Goal: Task Accomplishment & Management: Use online tool/utility

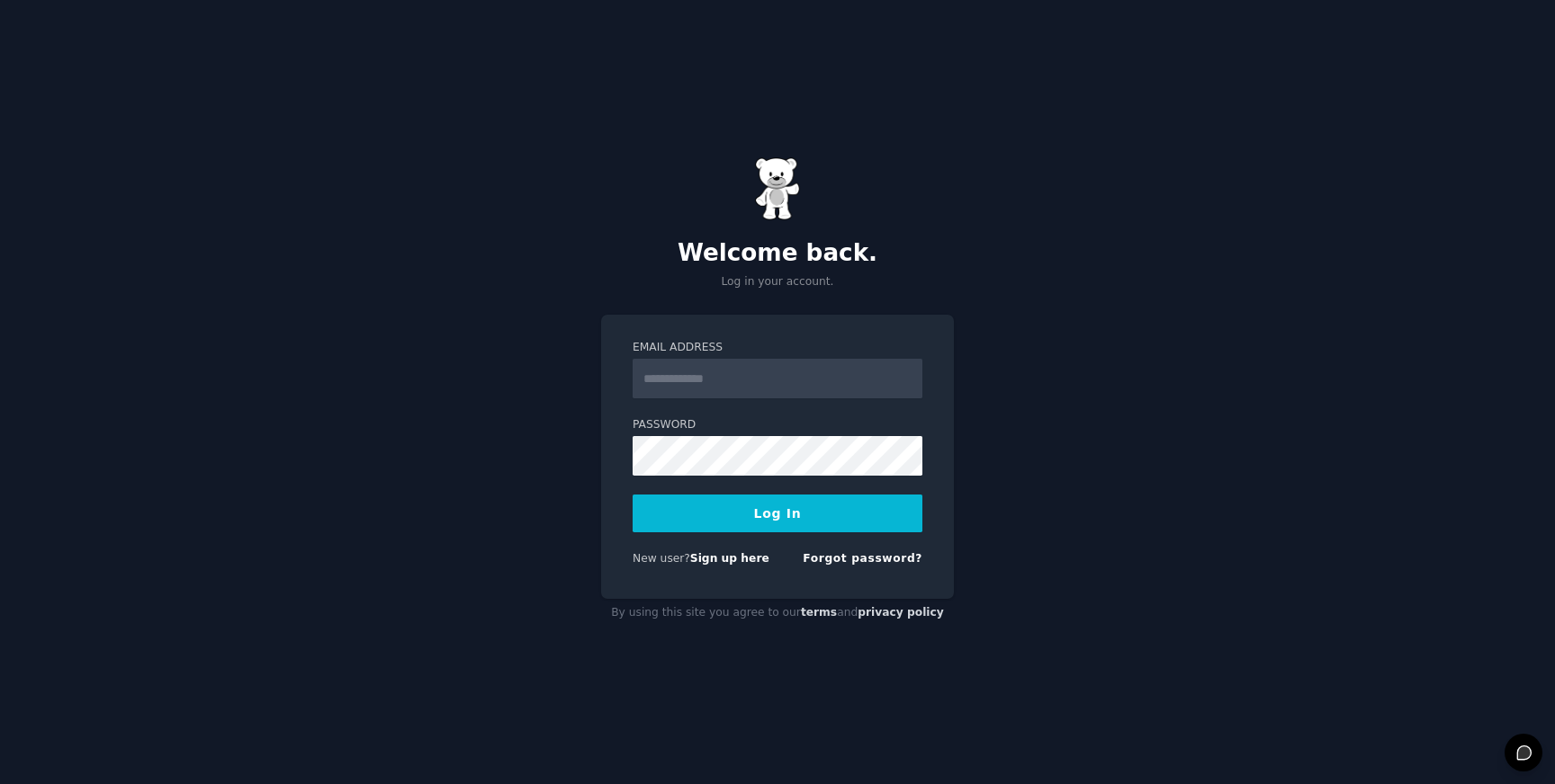
click at [463, 231] on div "Welcome back. Log in your account. Email Address Password Log In New user? Sign…" at bounding box center [778, 392] width 1555 height 784
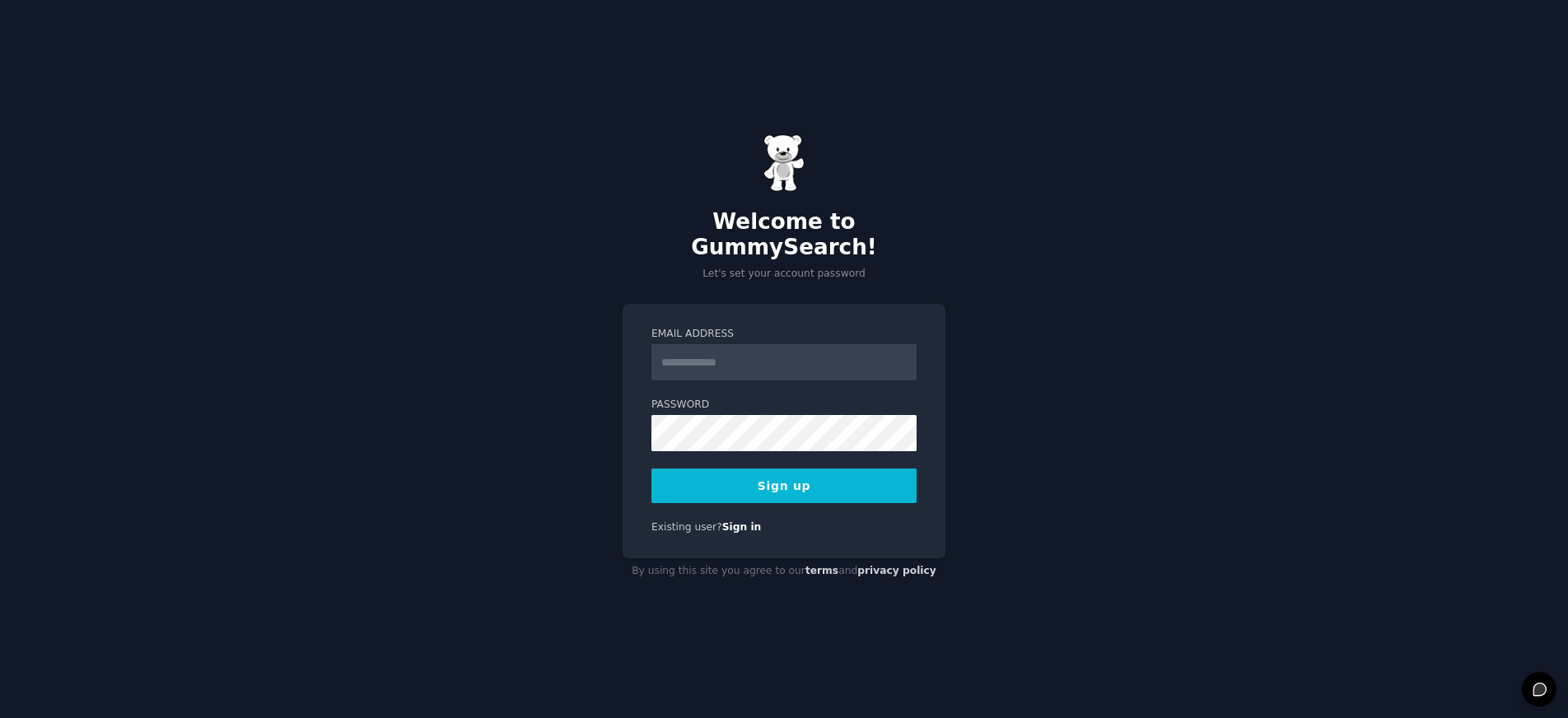
click at [881, 102] on div "Welcome to GummySearch! Let's set your account password Email Address Password …" at bounding box center [784, 359] width 1568 height 718
click at [820, 370] on form "Email Address Password Sign up" at bounding box center [784, 415] width 265 height 177
click at [824, 356] on input "Email Address" at bounding box center [784, 363] width 265 height 37
type input "**********"
click at [797, 469] on button "Sign up" at bounding box center [784, 487] width 265 height 35
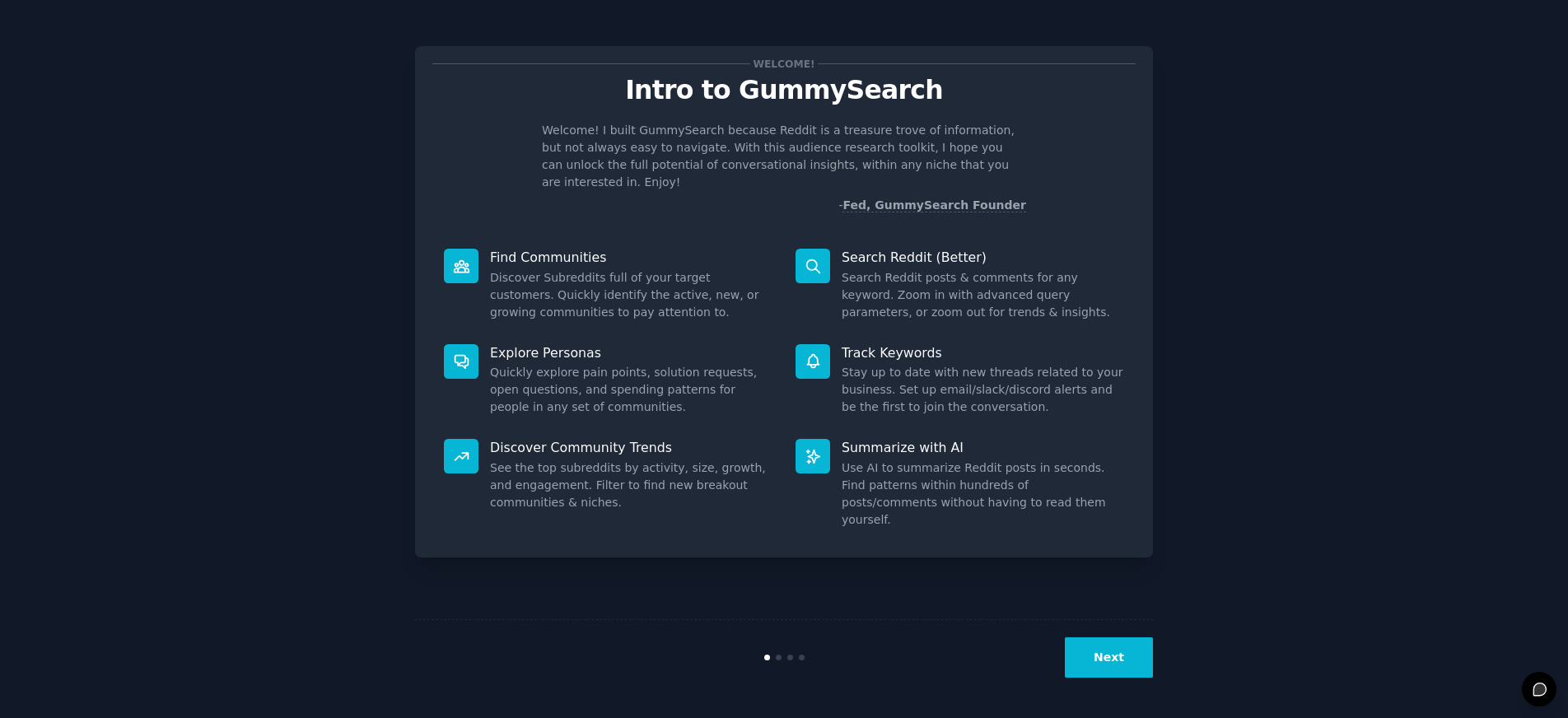
click at [1090, 657] on button "Next" at bounding box center [1109, 658] width 88 height 40
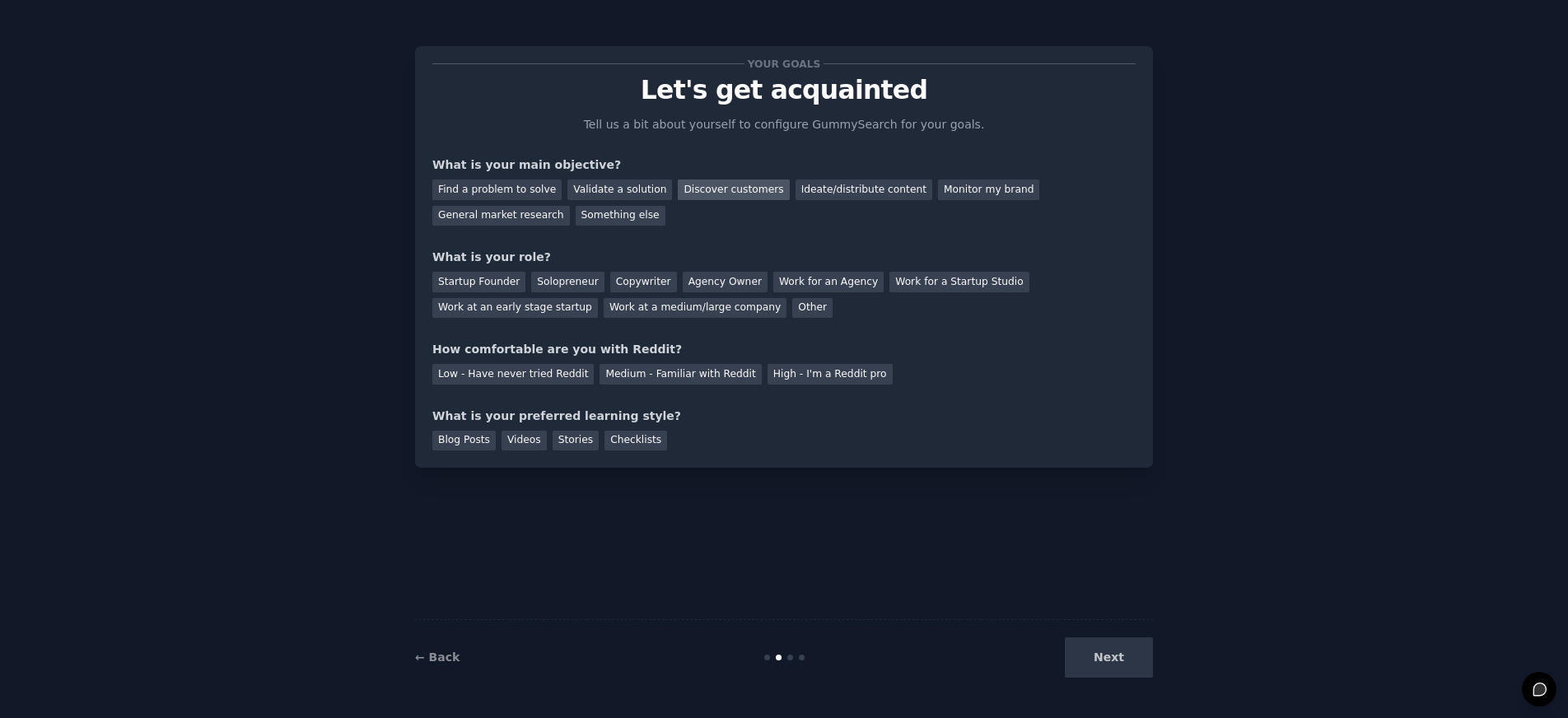
drag, startPoint x: 693, startPoint y: 188, endPoint x: 706, endPoint y: 187, distance: 13.0
click at [693, 187] on div "Discover customers" at bounding box center [733, 189] width 112 height 21
click at [859, 193] on div "Ideate/distribute content" at bounding box center [864, 189] width 137 height 21
click at [749, 191] on div "Discover customers" at bounding box center [733, 189] width 112 height 21
click at [638, 303] on div "Work at a medium/large company" at bounding box center [695, 308] width 183 height 21
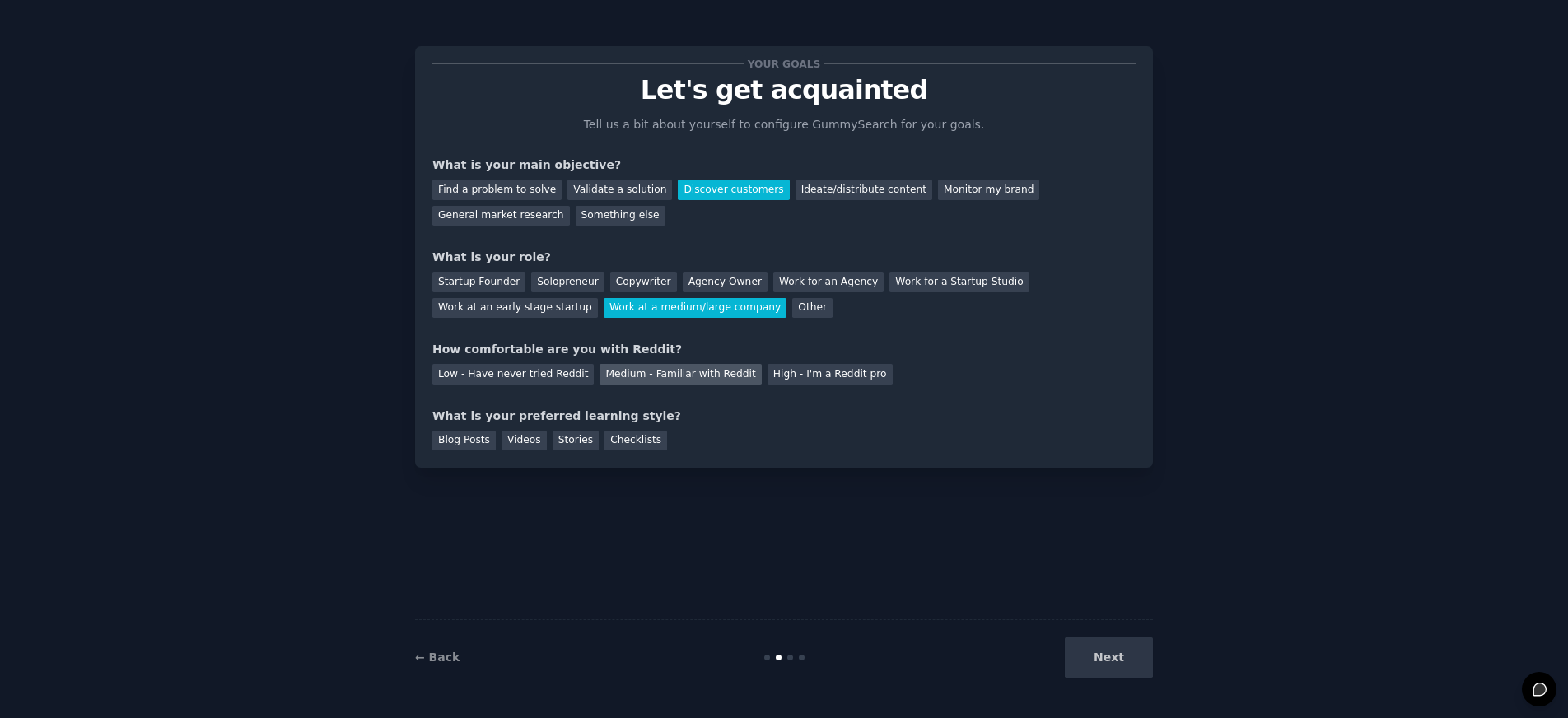
click at [613, 370] on div "Medium - Familiar with Reddit" at bounding box center [680, 374] width 162 height 21
click at [517, 440] on div "Videos" at bounding box center [525, 441] width 46 height 21
click at [448, 435] on div "Blog Posts" at bounding box center [464, 441] width 63 height 21
click at [1129, 660] on button "Next" at bounding box center [1109, 658] width 88 height 40
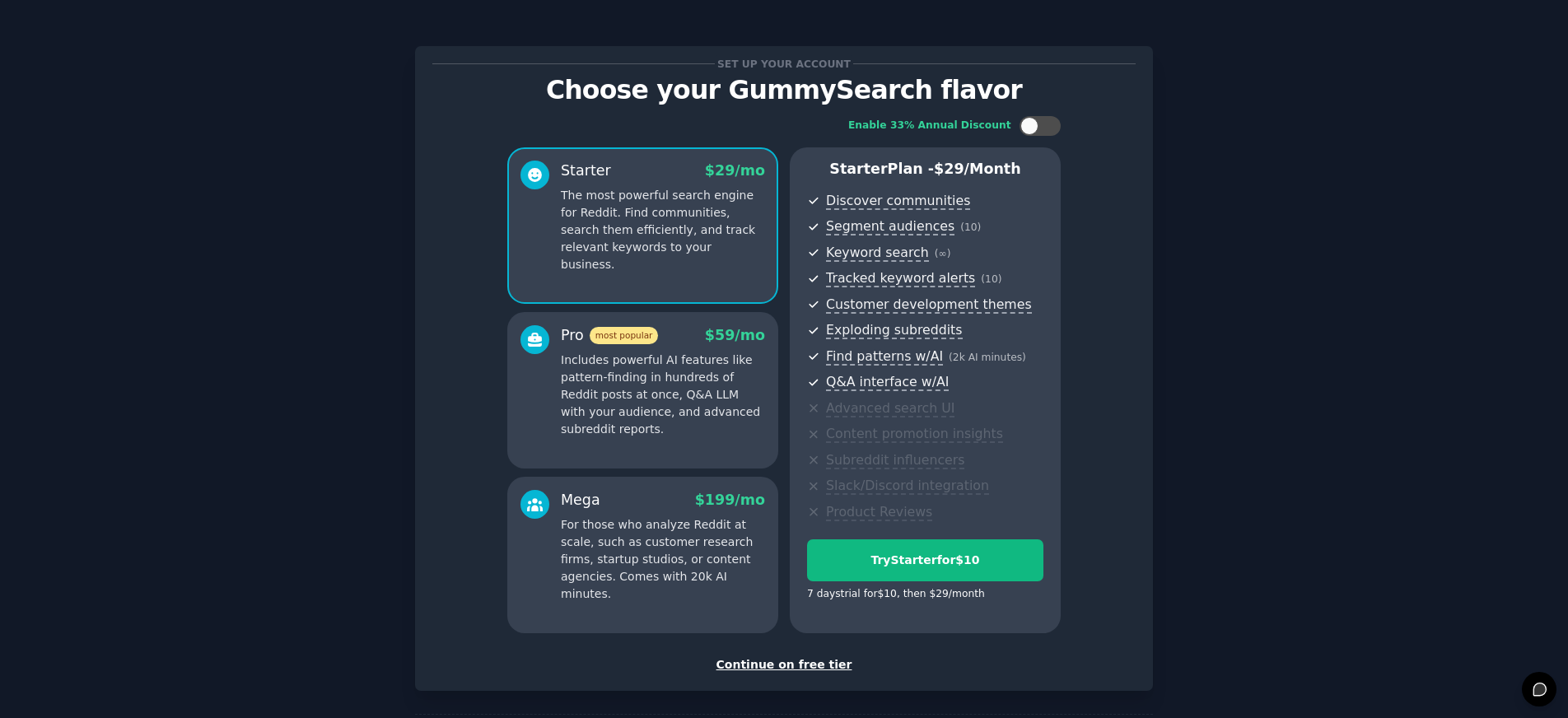
click at [819, 666] on div "Continue on free tier" at bounding box center [784, 665] width 703 height 17
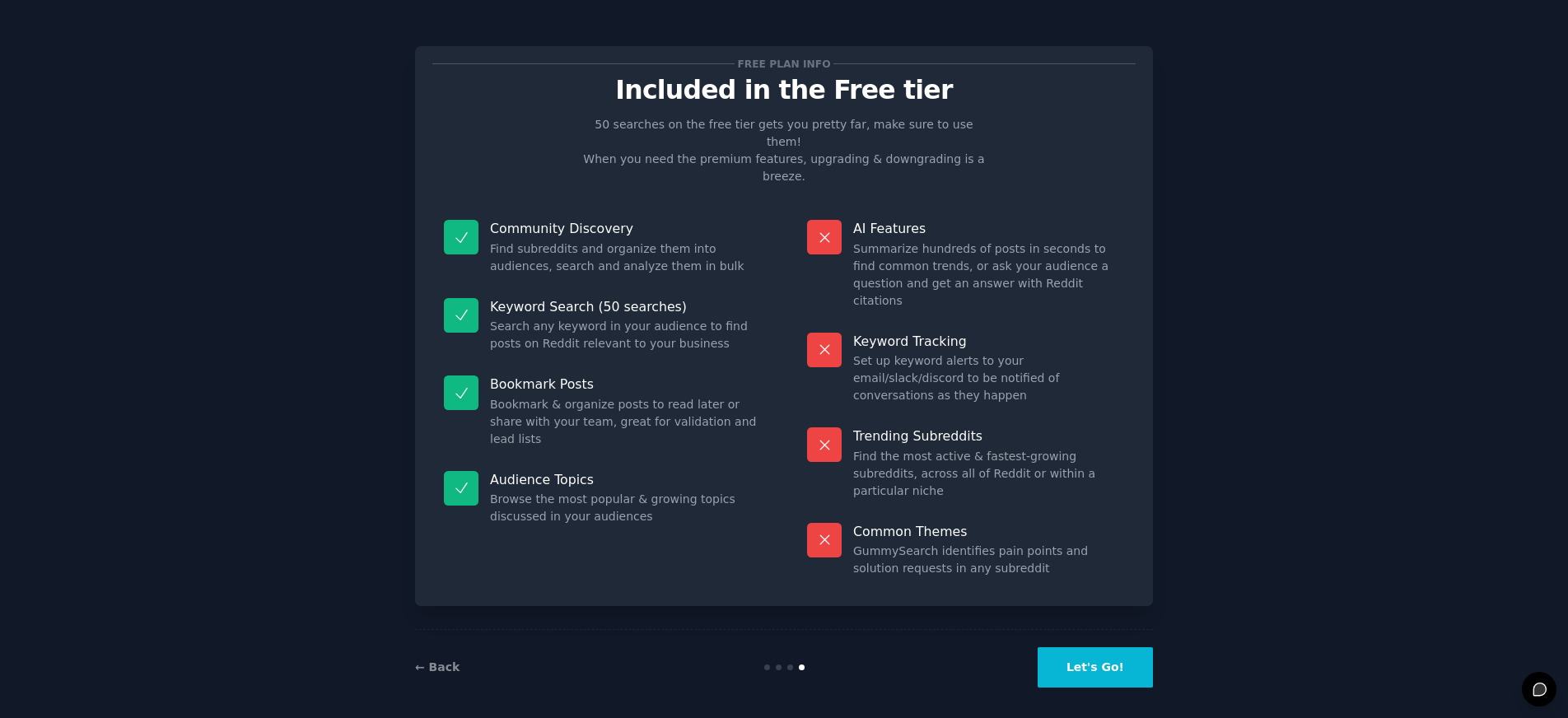
click at [1092, 662] on button "Let's Go!" at bounding box center [1095, 668] width 115 height 40
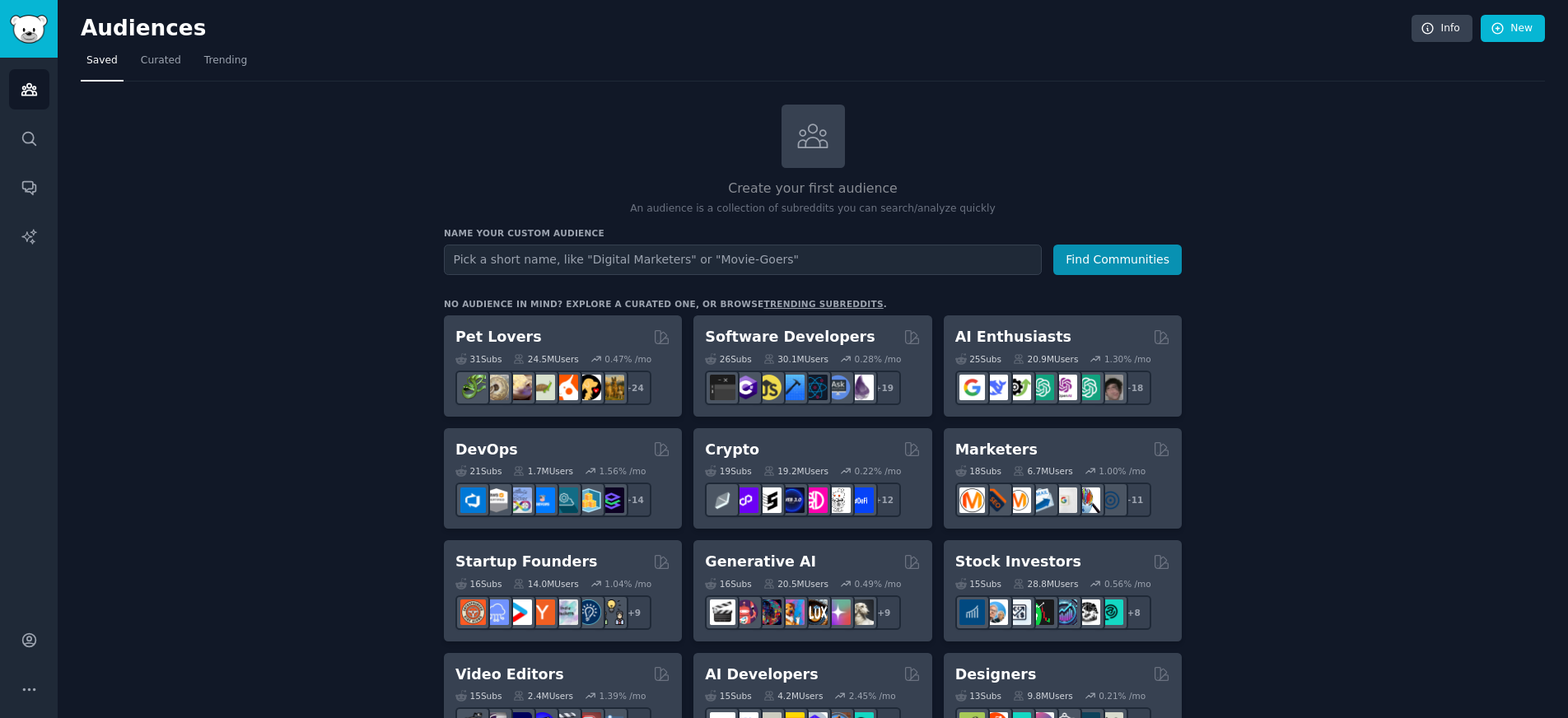
click at [571, 264] on input "text" at bounding box center [742, 260] width 598 height 30
click at [994, 128] on div "Create your first audience An audience is a collection of subreddits you can se…" at bounding box center [812, 160] width 738 height 112
click at [625, 254] on input "text" at bounding box center [742, 260] width 598 height 30
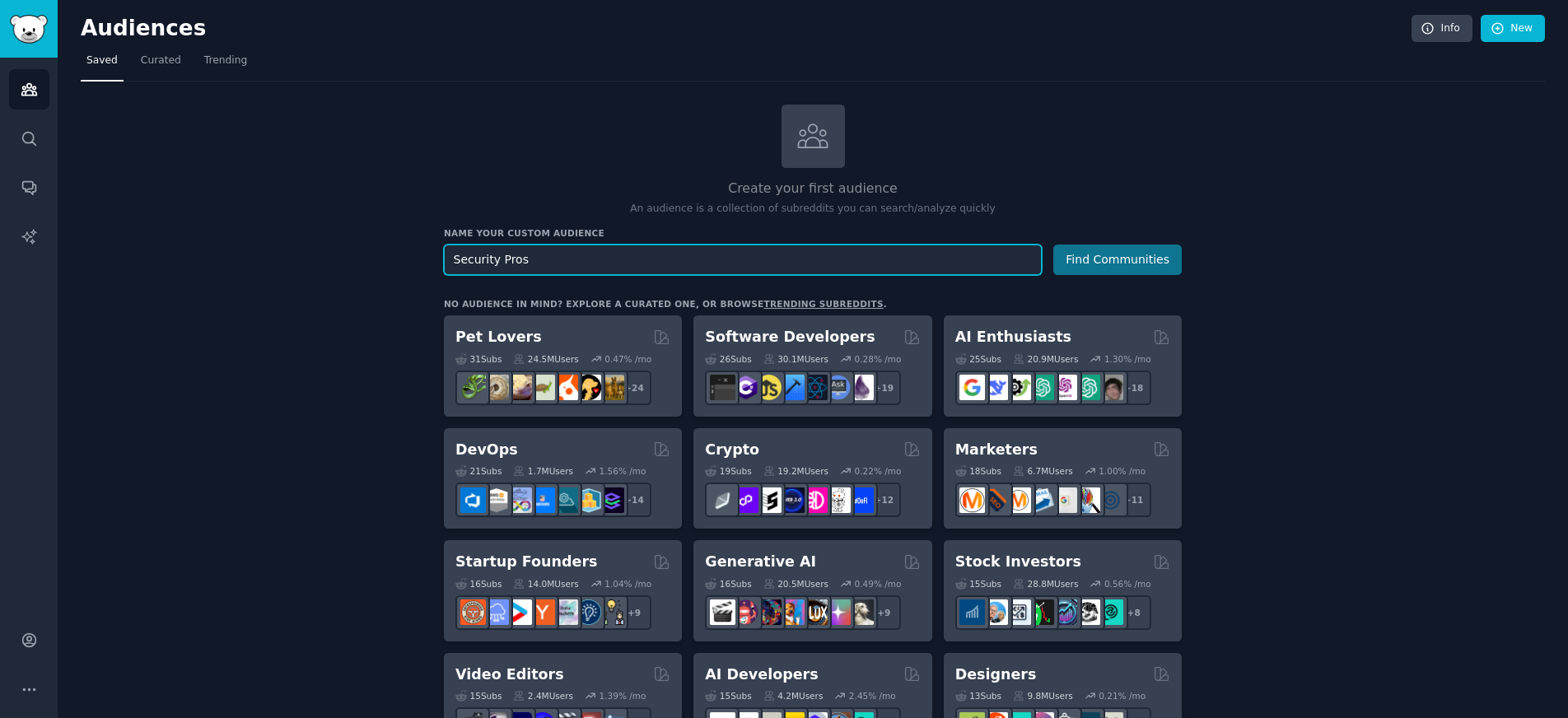
type input "Security Pros"
click at [1091, 269] on button "Find Communities" at bounding box center [1117, 260] width 129 height 30
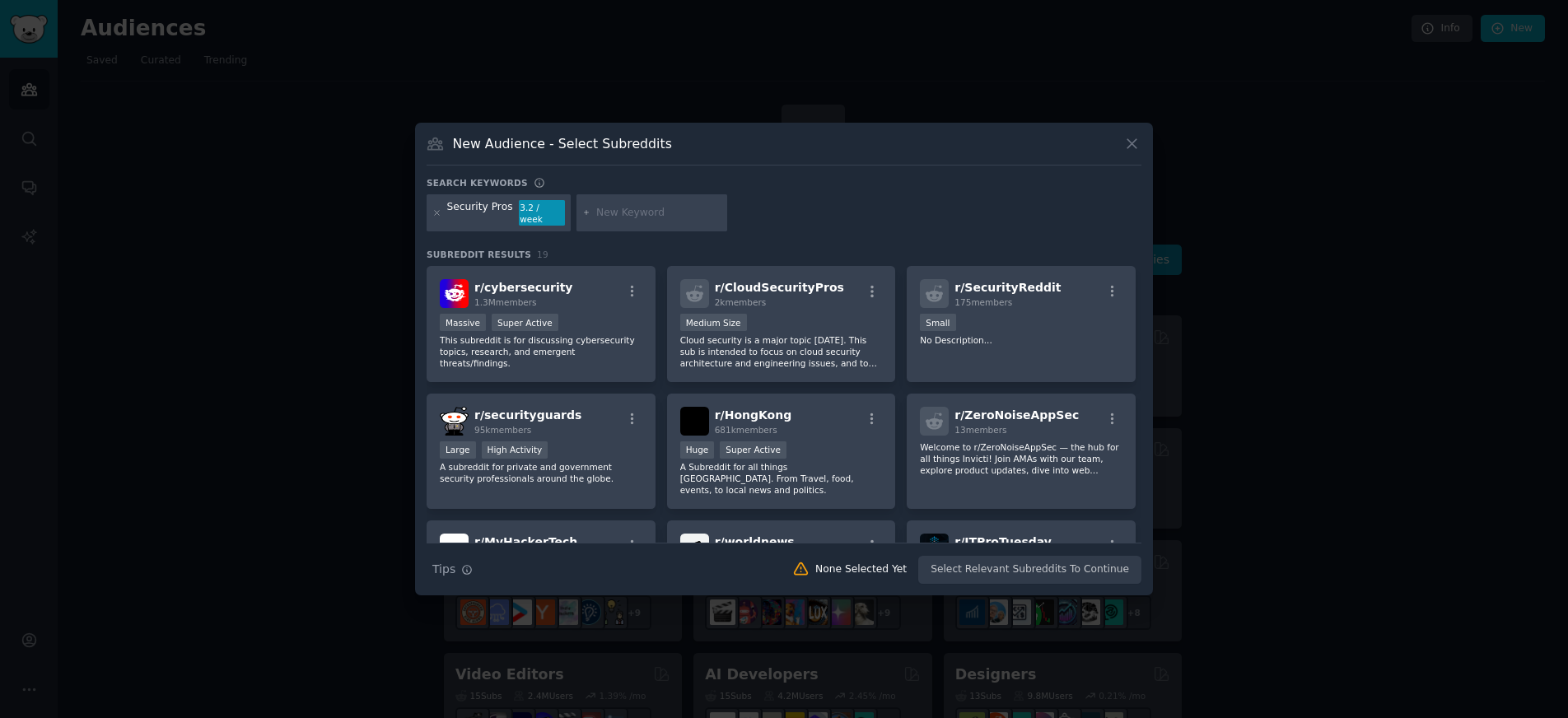
click at [518, 212] on div "3.2 / week" at bounding box center [541, 213] width 46 height 27
click at [1132, 146] on icon at bounding box center [1132, 144] width 17 height 17
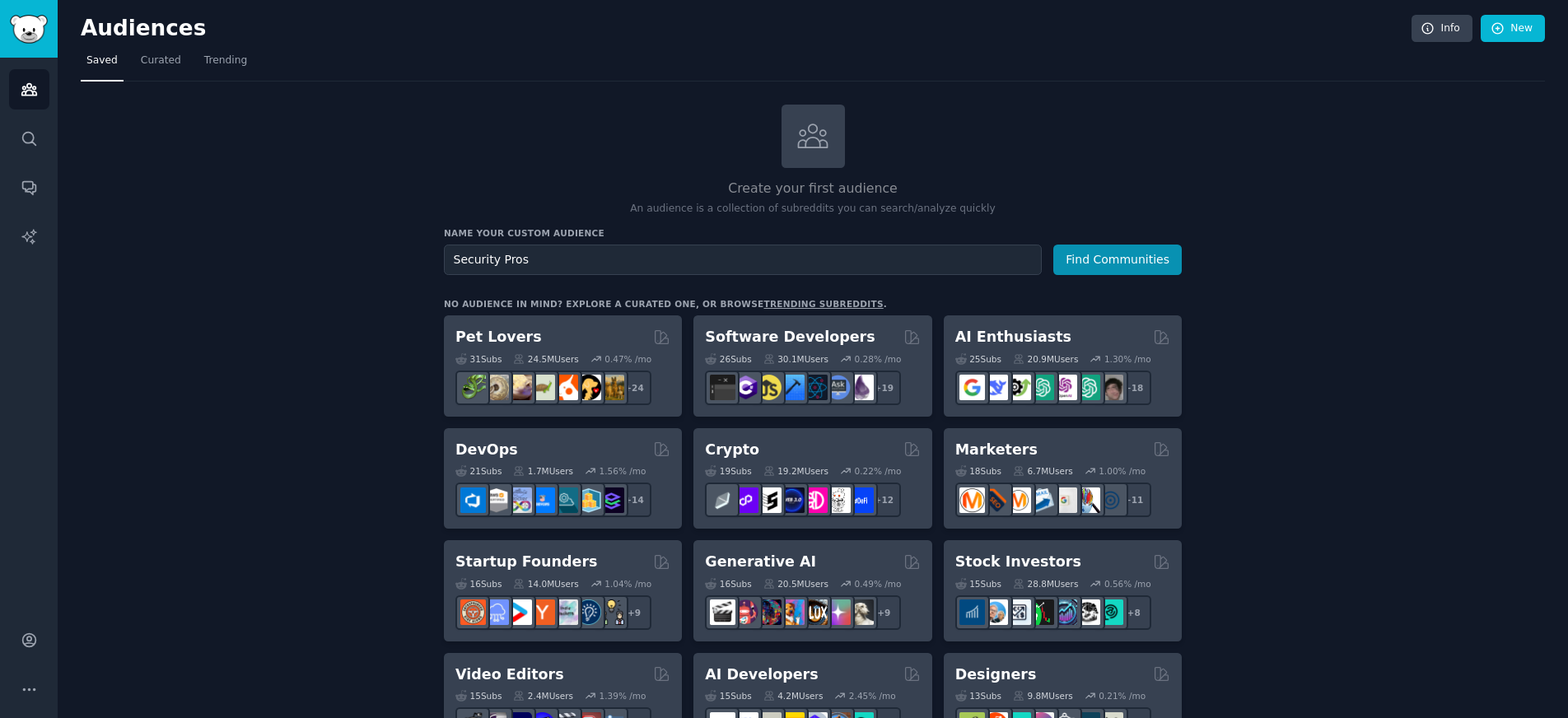
click at [731, 259] on input "Security Pros" at bounding box center [742, 260] width 598 height 30
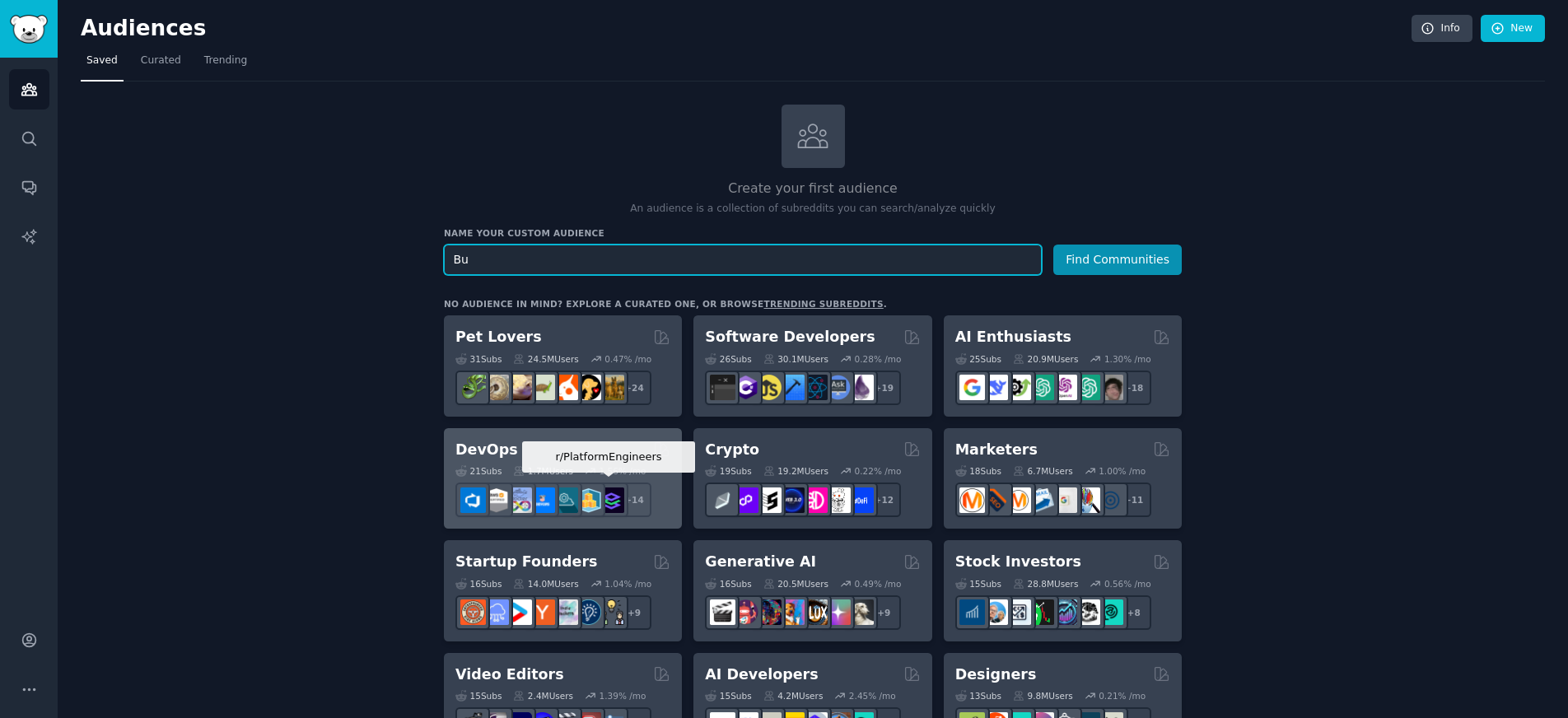
type input "B"
type input "OSINT People"
click at [1053, 245] on button "Find Communities" at bounding box center [1117, 260] width 129 height 30
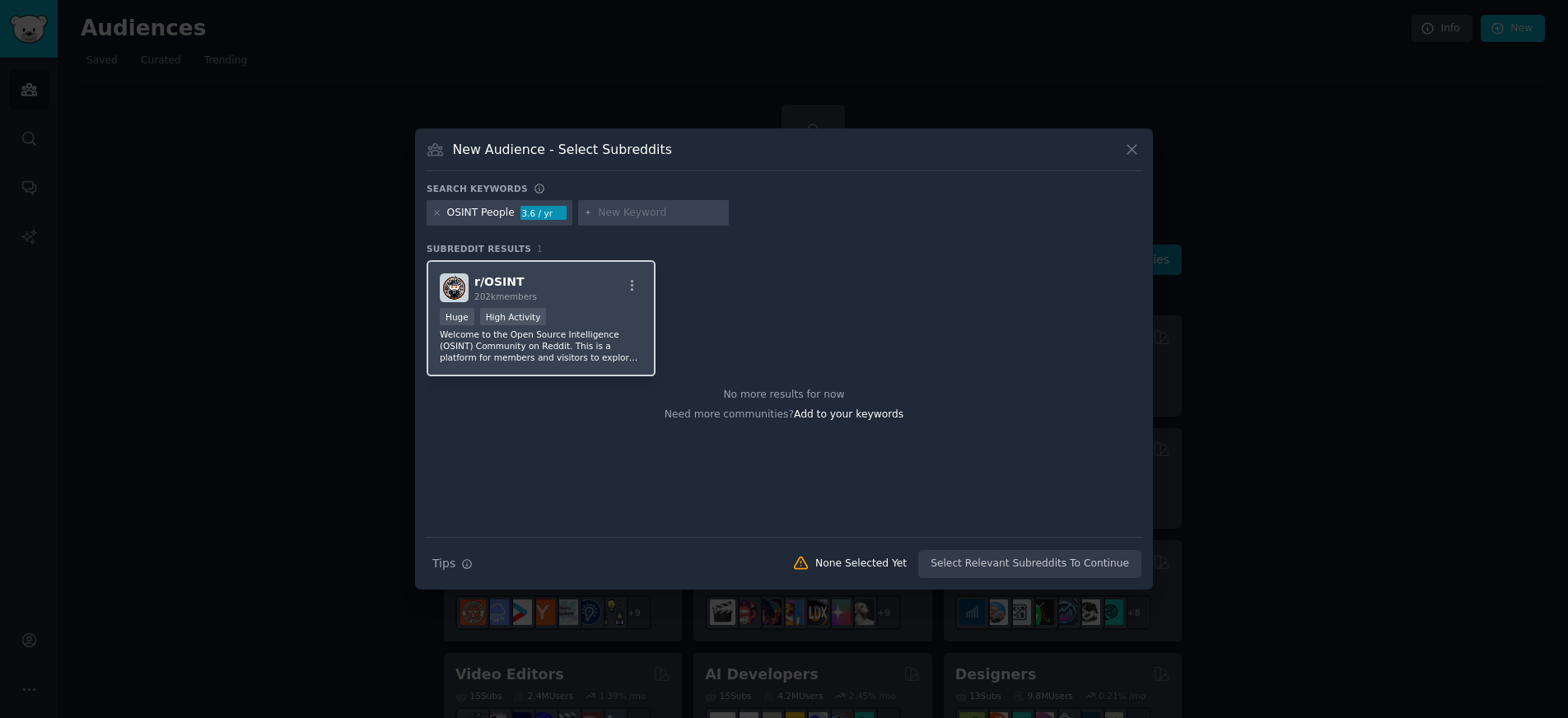
click at [471, 361] on p "Welcome to the Open Source Intelligence (OSINT) Community on Reddit. This is a …" at bounding box center [541, 346] width 203 height 35
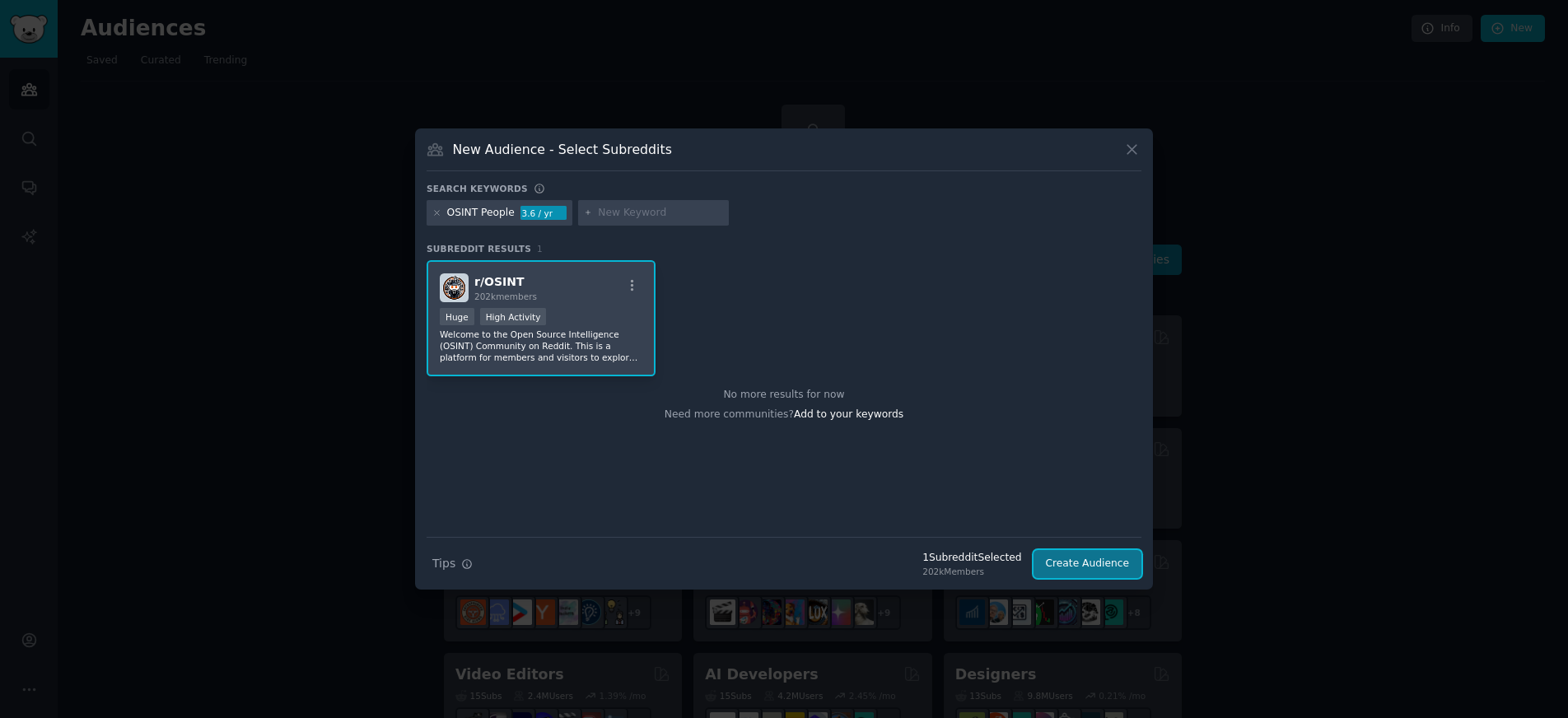
click at [1099, 563] on button "Create Audience" at bounding box center [1087, 564] width 109 height 28
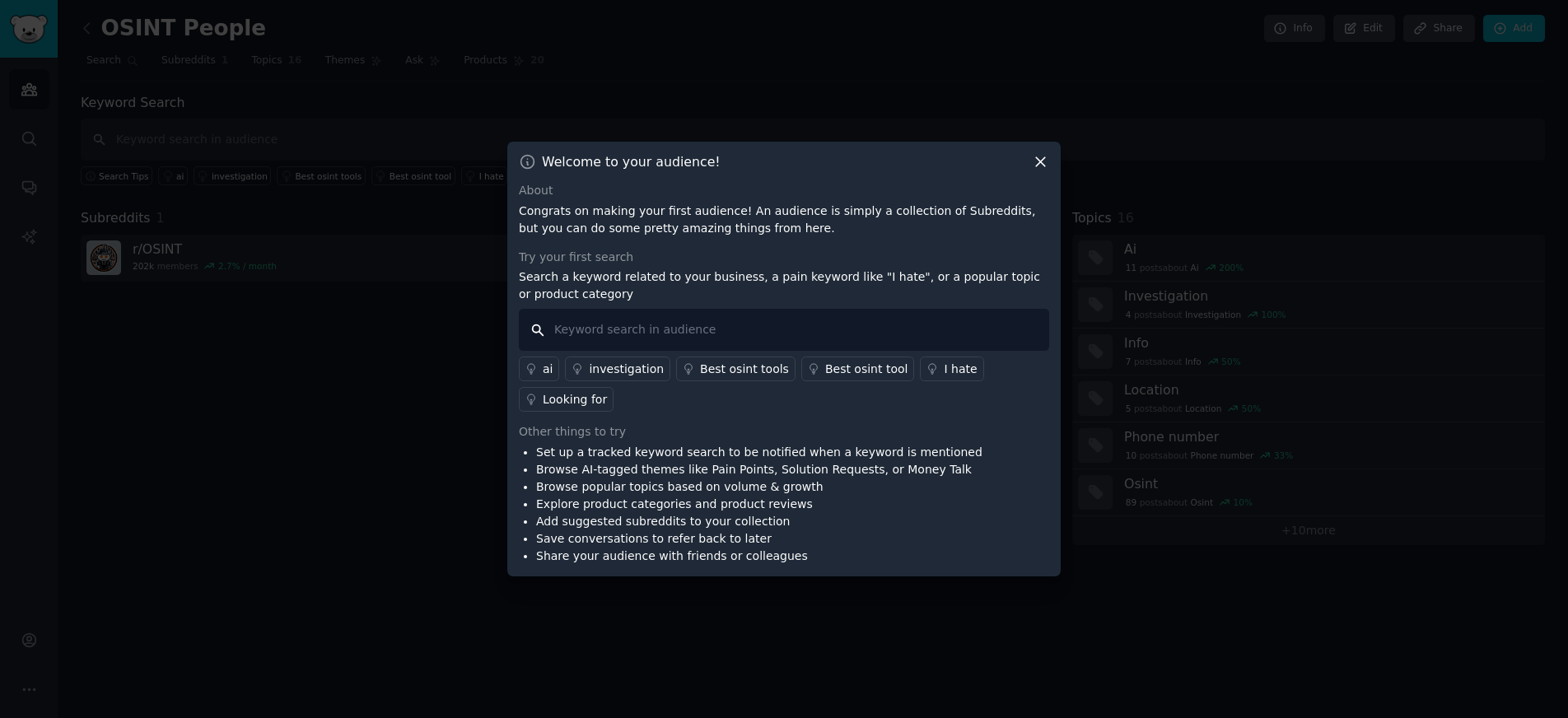
click at [687, 334] on input "text" at bounding box center [784, 330] width 530 height 42
type input "platform, tool,"
click at [737, 370] on div "Best osint tools" at bounding box center [744, 370] width 89 height 17
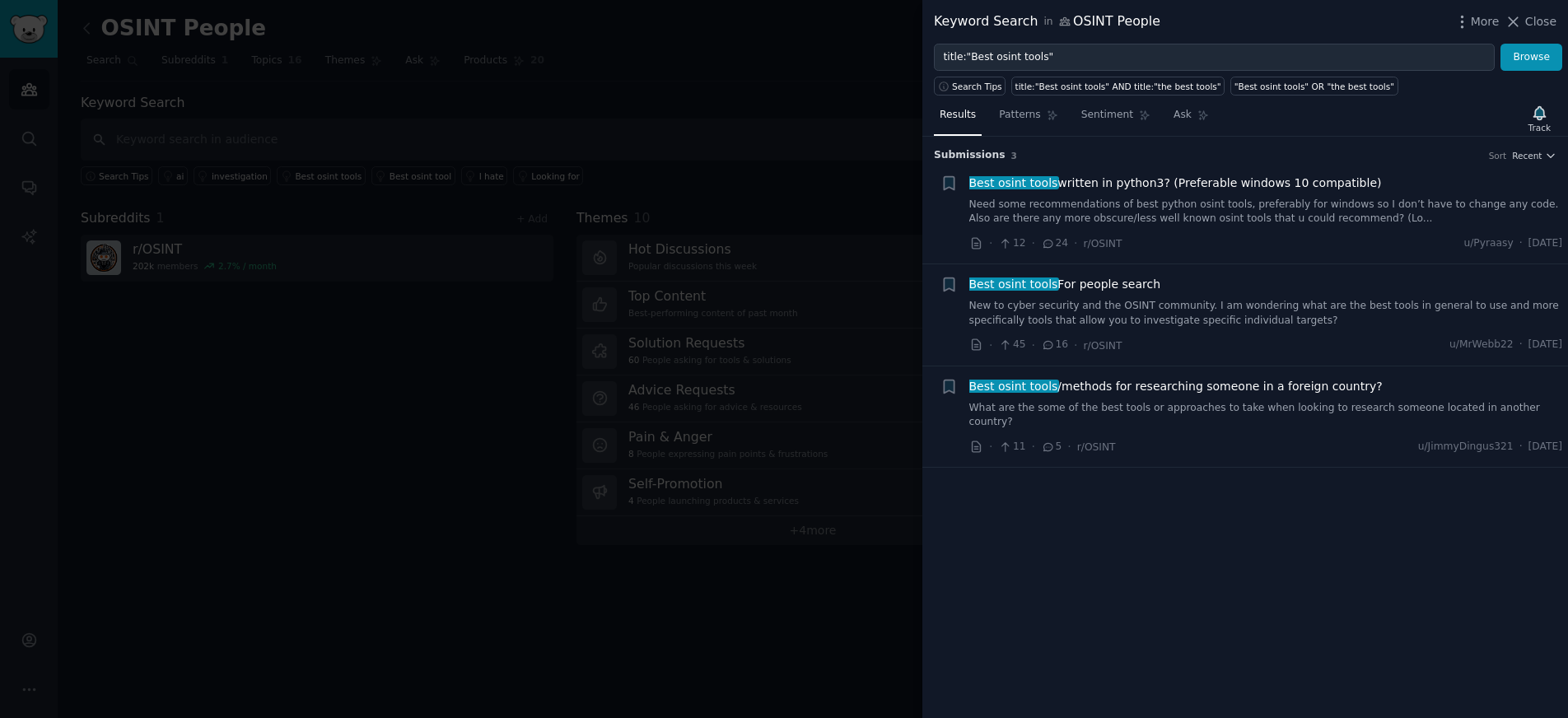
click at [1042, 322] on link "New to cyber security and the OSINT community. I am wondering what are the best…" at bounding box center [1265, 314] width 593 height 29
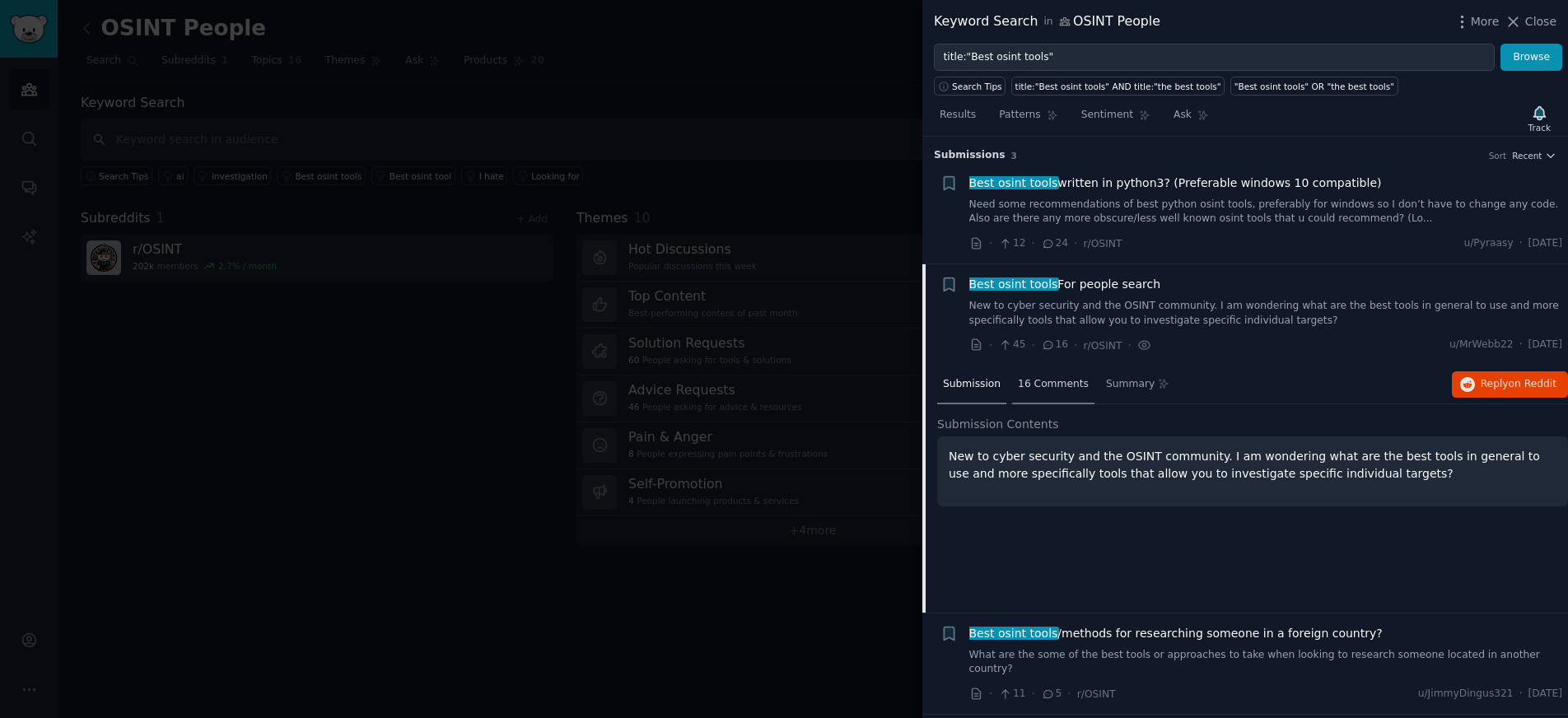
click at [1051, 388] on span "16 Comments" at bounding box center [1052, 385] width 70 height 15
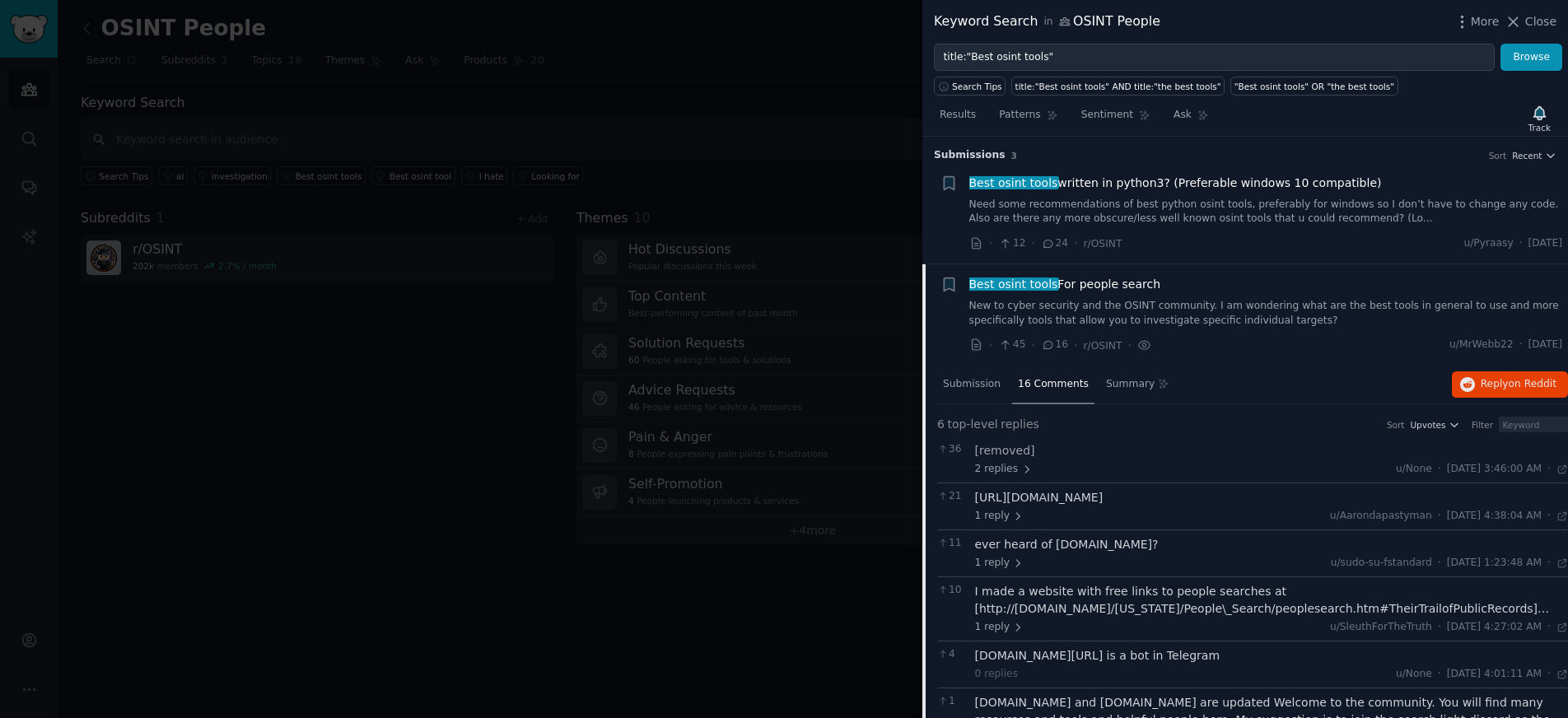
scroll to position [155, 0]
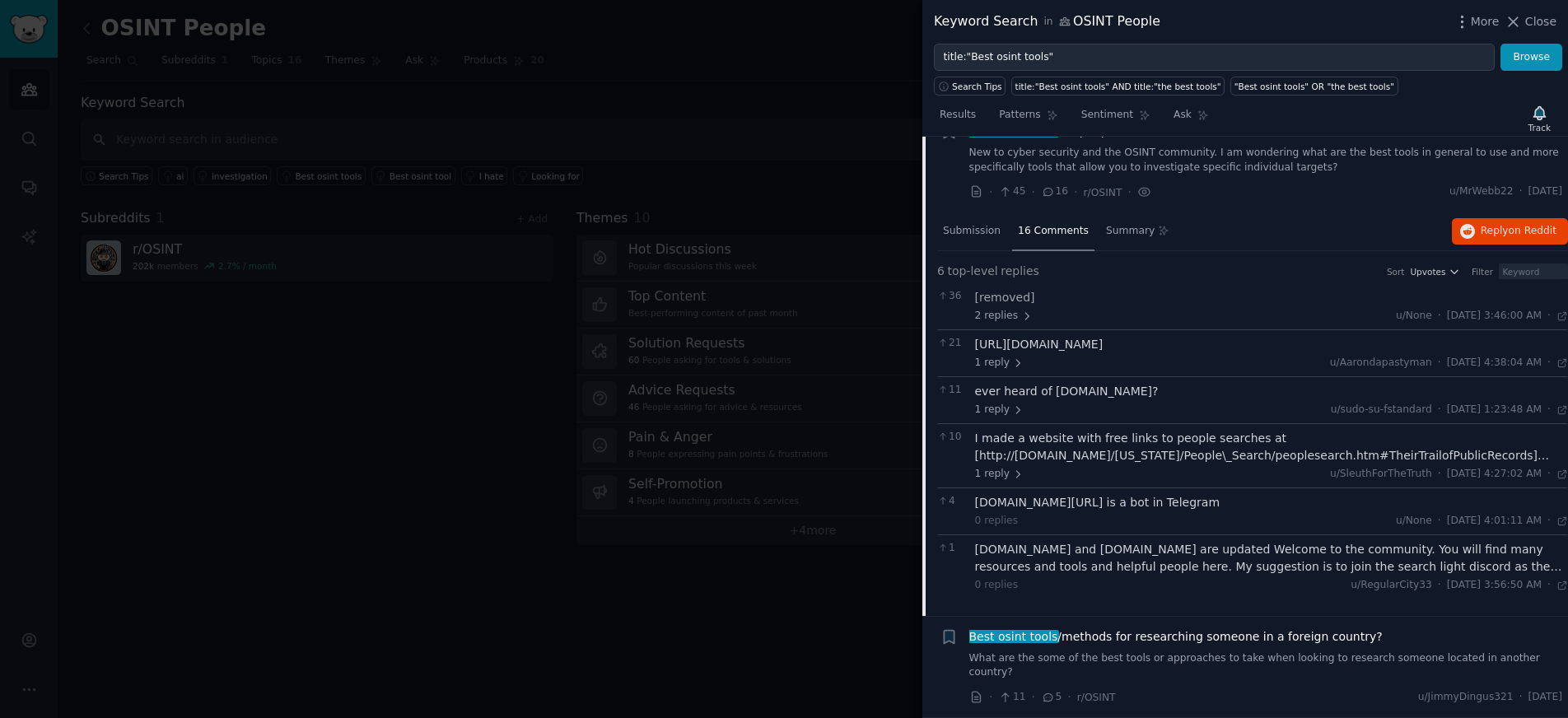
click at [1048, 465] on div "I made a website with free links to people searches at [http://consumer-sos.com…" at bounding box center [1271, 447] width 593 height 35
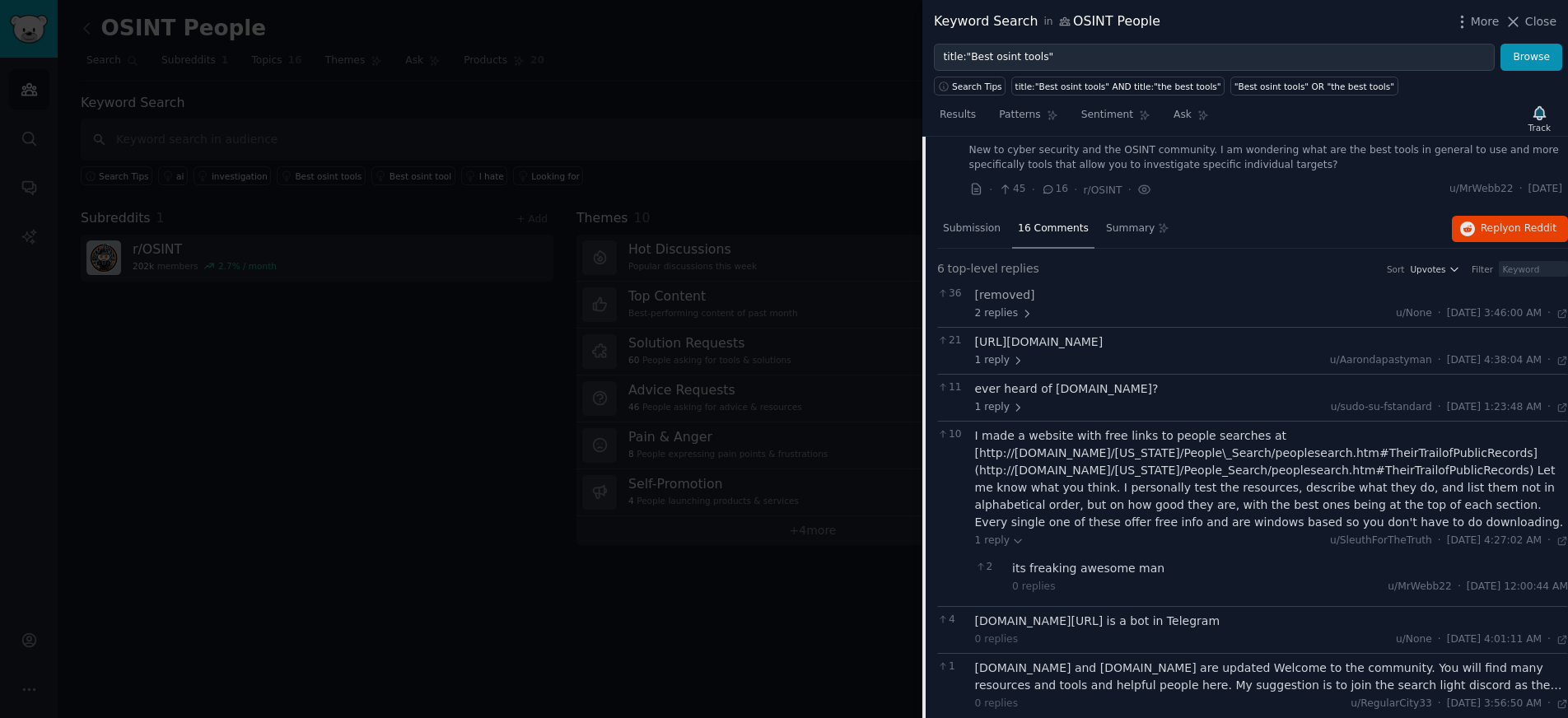
click at [1102, 467] on div "I made a website with free links to people searches at [http://consumer-sos.com…" at bounding box center [1271, 478] width 593 height 103
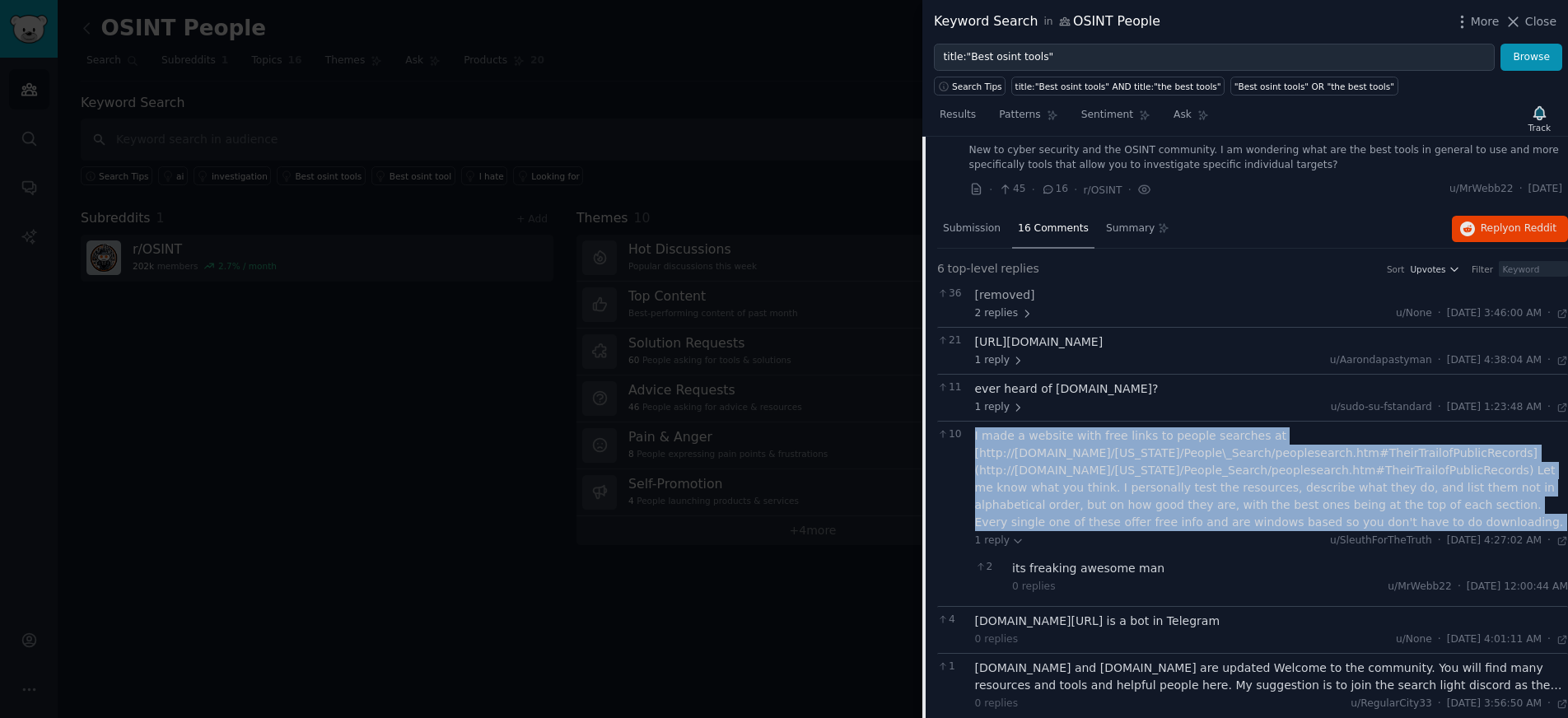
click at [1102, 467] on div "I made a website with free links to people searches at [http://consumer-sos.com…" at bounding box center [1271, 478] width 593 height 103
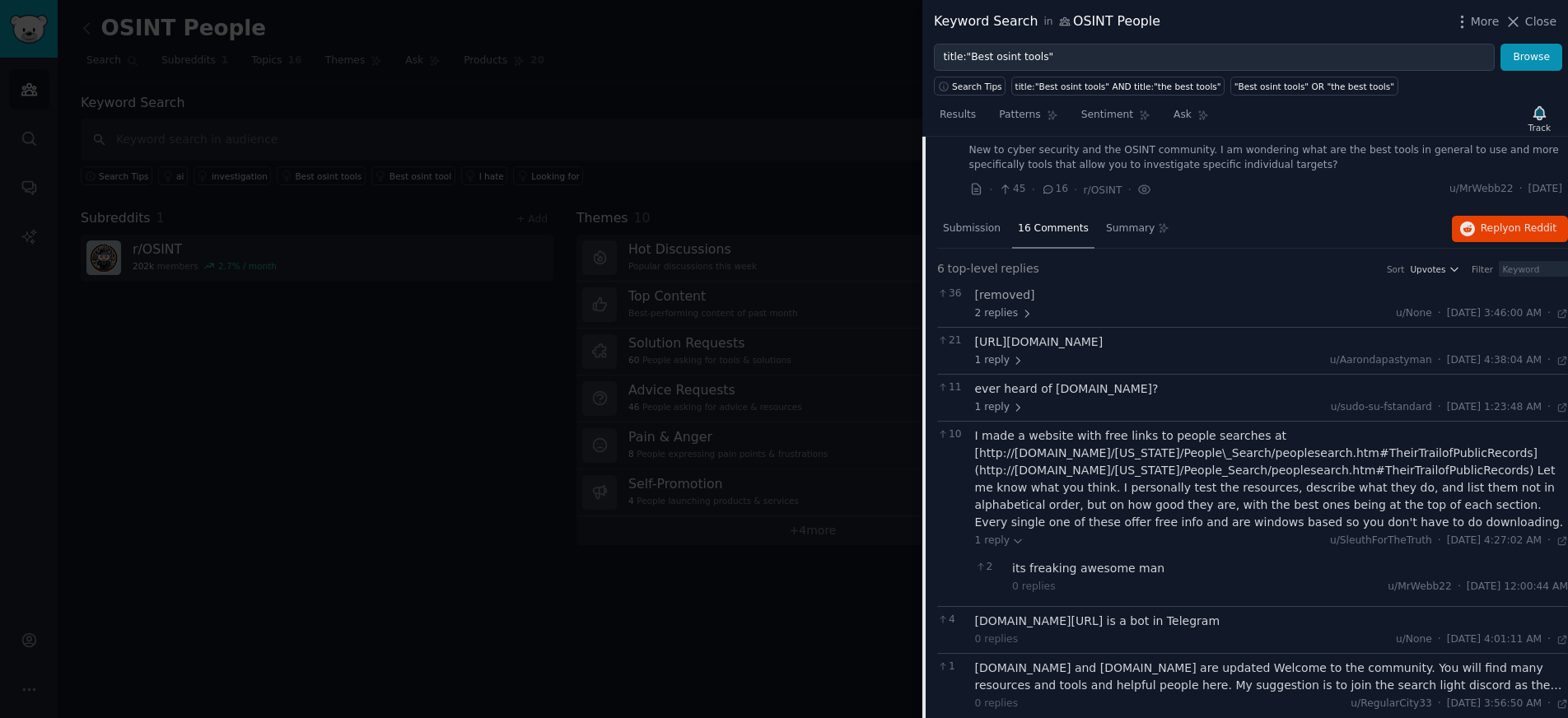
click at [1087, 398] on div "ever heard of osintframework.com?" at bounding box center [1271, 389] width 593 height 17
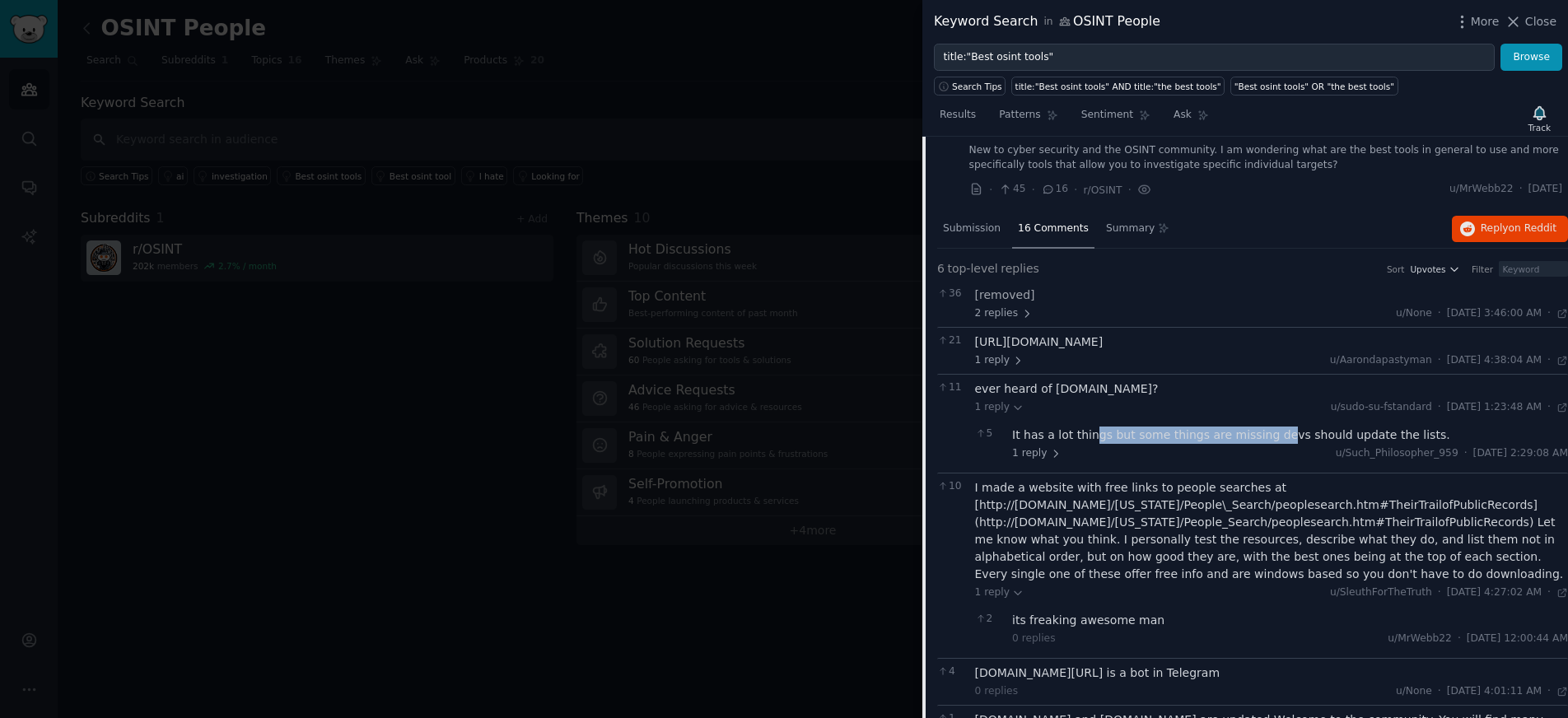
drag, startPoint x: 1089, startPoint y: 454, endPoint x: 1268, endPoint y: 454, distance: 179.0
click at [1271, 444] on div "It has a lot things but some things are missing devs should update the lists." at bounding box center [1290, 435] width 556 height 17
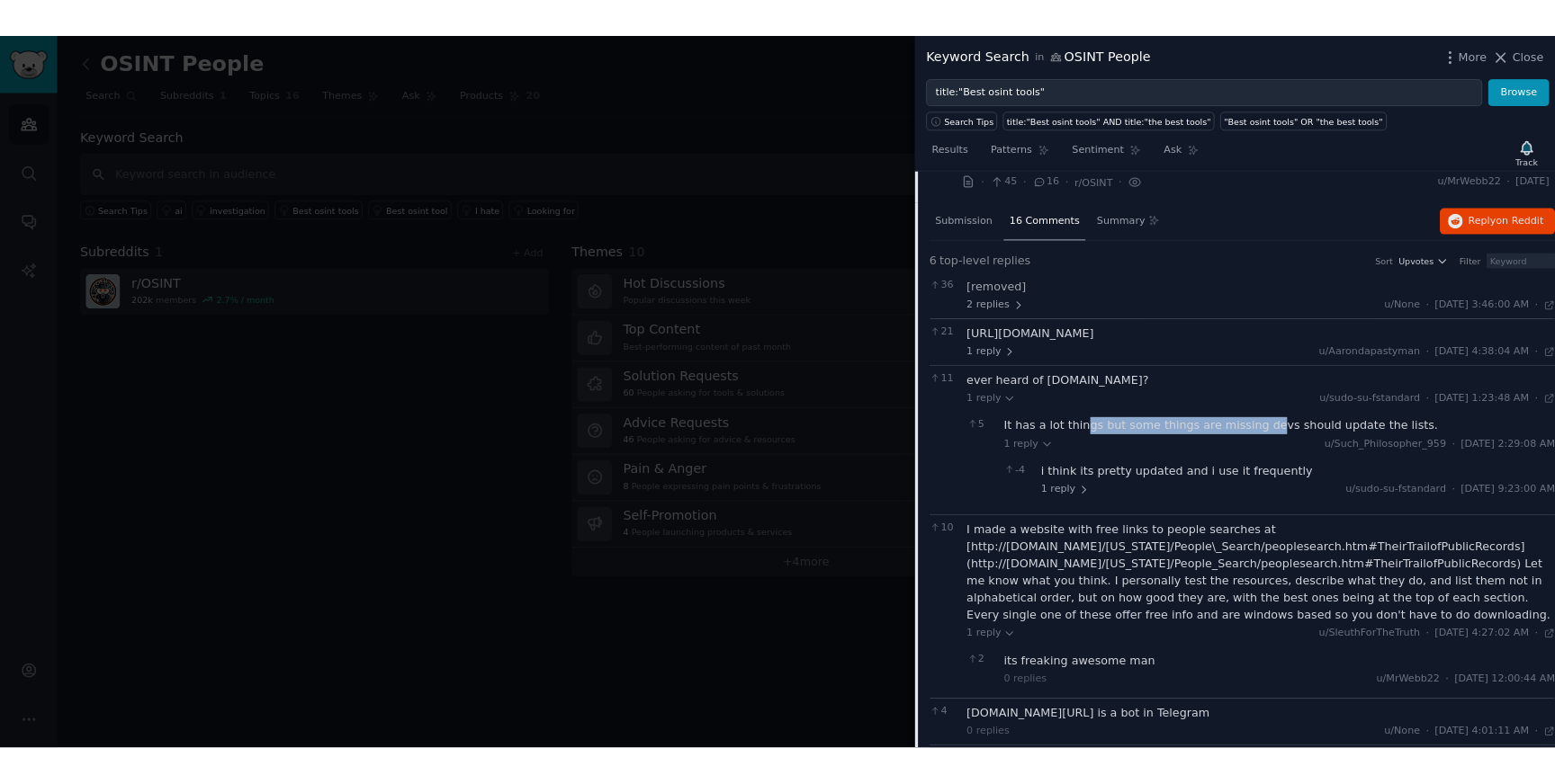
scroll to position [415, 0]
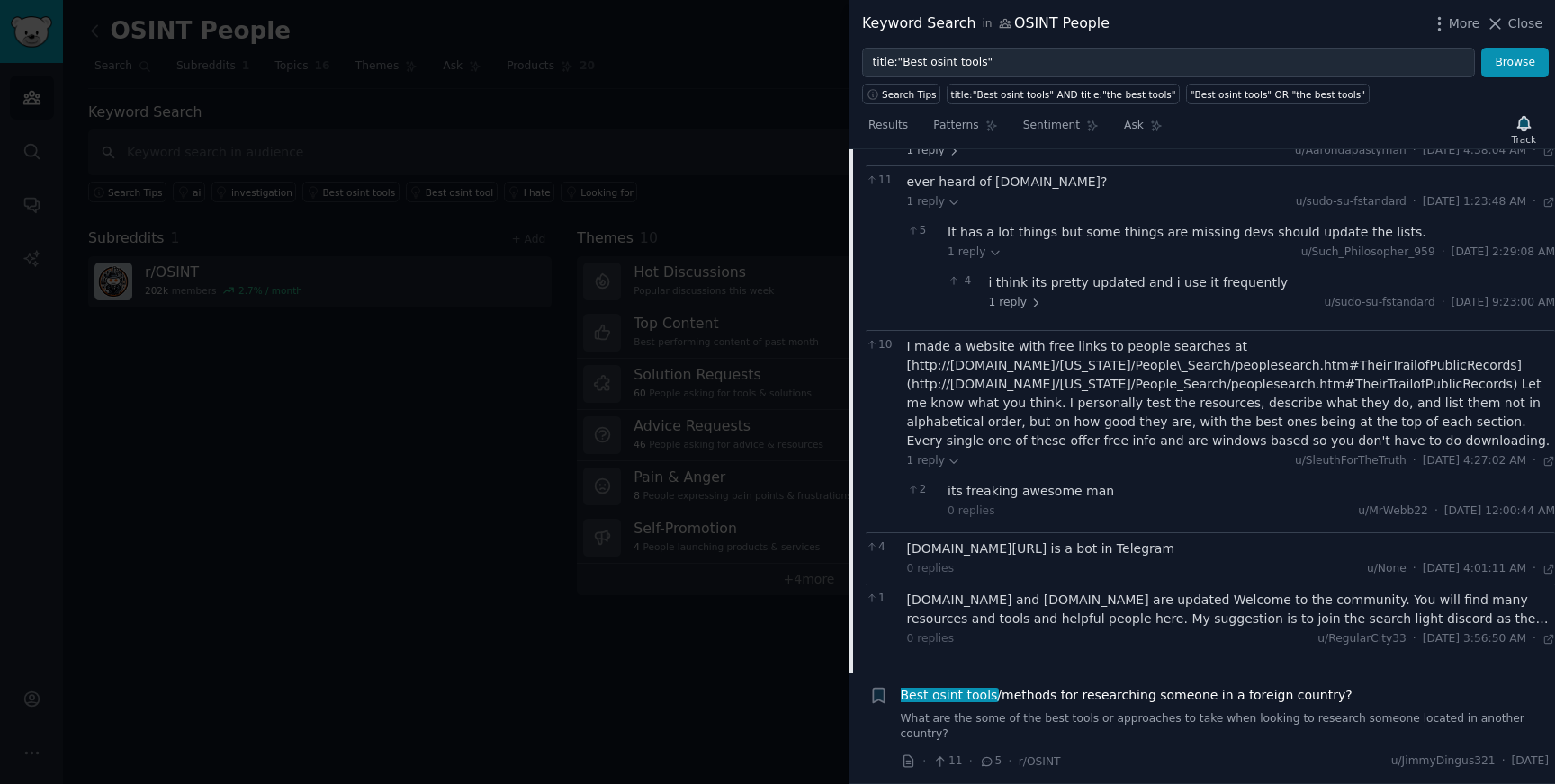
click at [1039, 242] on div "It has a lot things but some things are missing devs should update the lists." at bounding box center [1251, 232] width 608 height 19
